Goal: Find specific page/section: Find specific page/section

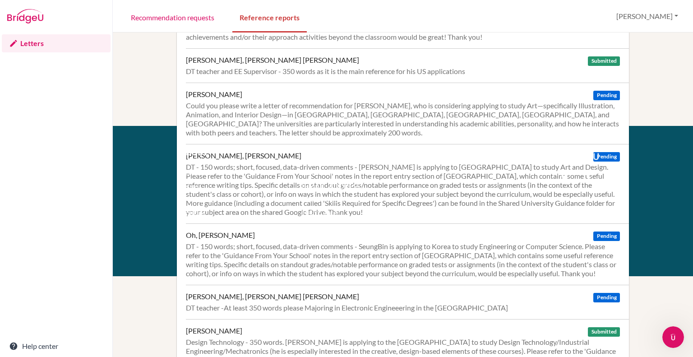
scroll to position [305, 0]
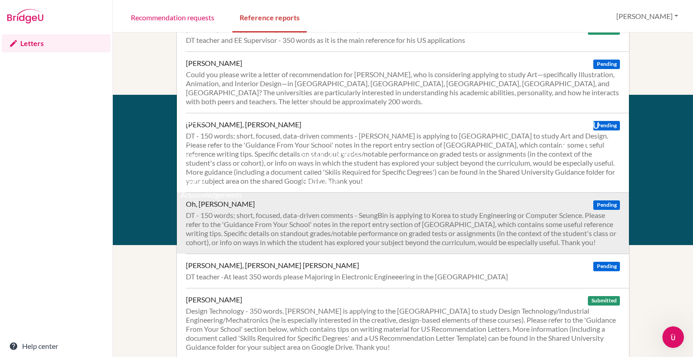
click at [218, 211] on div "DT - 150 words; short, focused, data-driven comments - SeungBin is applying to …" at bounding box center [403, 229] width 434 height 36
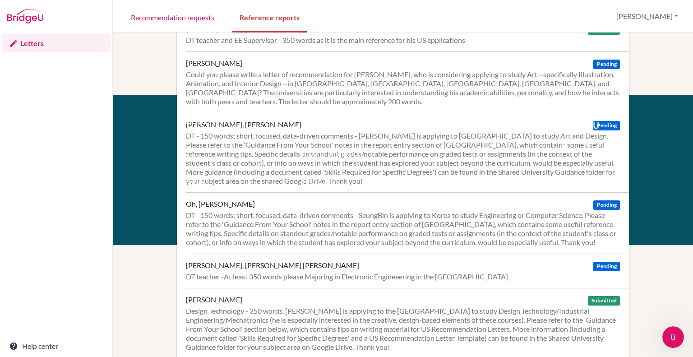
click at [137, 216] on footer "About Resources Terms Privacy Cookies Acknowledgements Support Email us at [EMA…" at bounding box center [403, 170] width 580 height 150
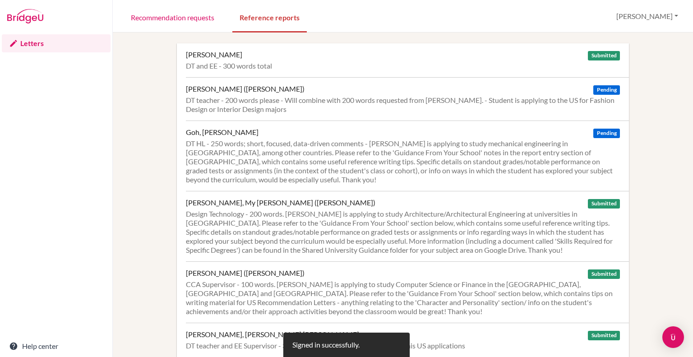
scroll to position [305, 0]
